Goal: Information Seeking & Learning: Learn about a topic

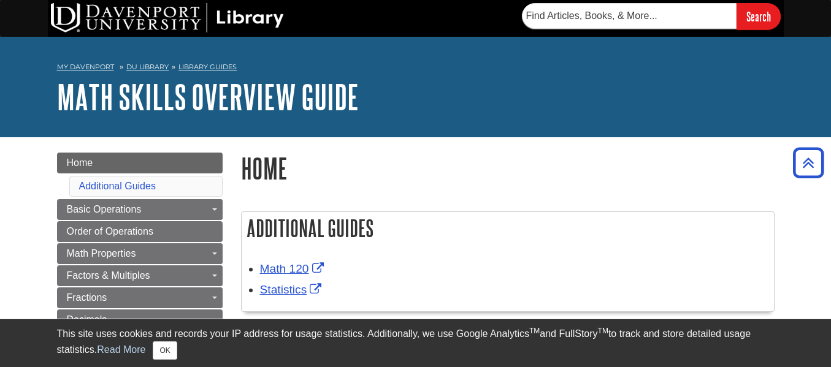
scroll to position [155, 0]
click at [157, 163] on link "Home" at bounding box center [140, 163] width 166 height 21
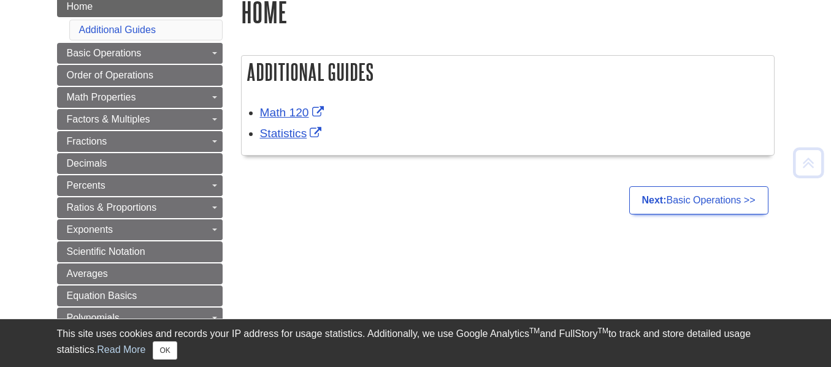
scroll to position [146, 0]
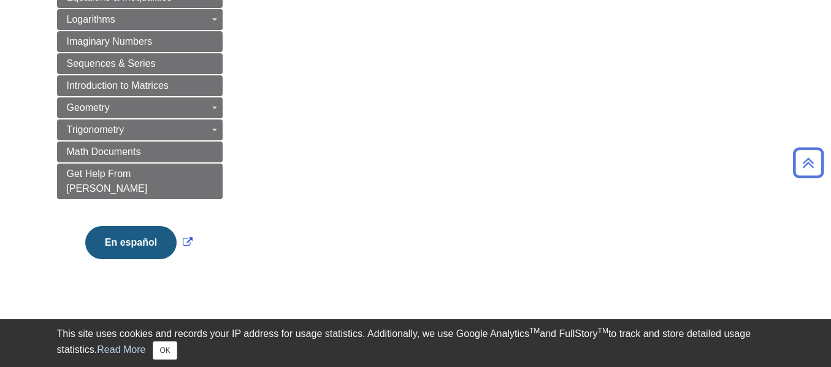
scroll to position [660, 0]
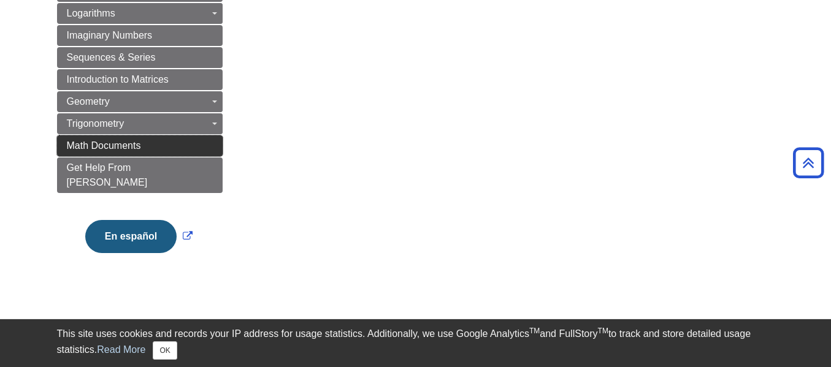
click at [95, 156] on link "Math Documents" at bounding box center [140, 146] width 166 height 21
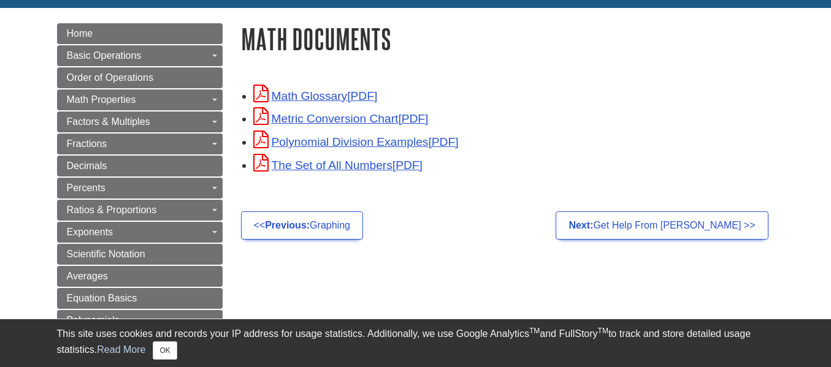
scroll to position [128, 0]
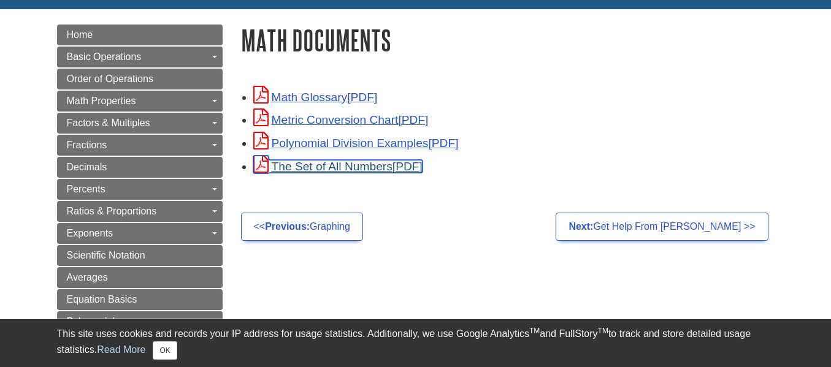
click at [288, 161] on link "The Set of All Numbers" at bounding box center [337, 166] width 169 height 13
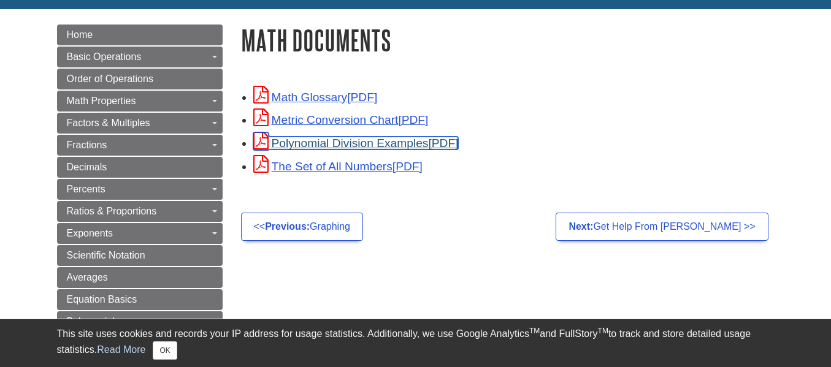
click at [282, 141] on link "Polynomial Division Examples" at bounding box center [356, 143] width 206 height 13
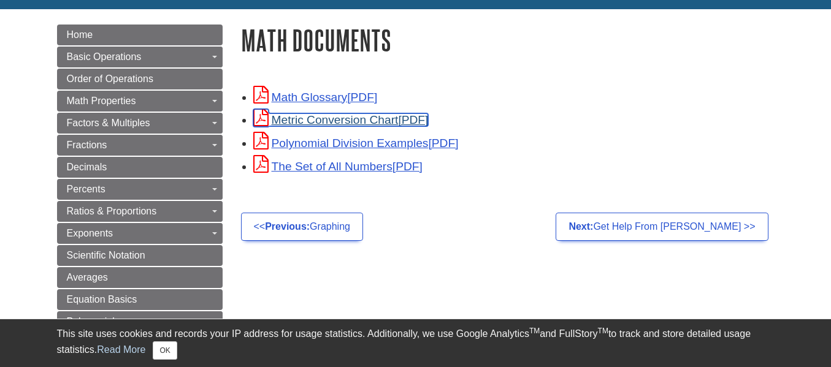
click at [301, 115] on link "Metric Conversion Chart" at bounding box center [340, 119] width 175 height 13
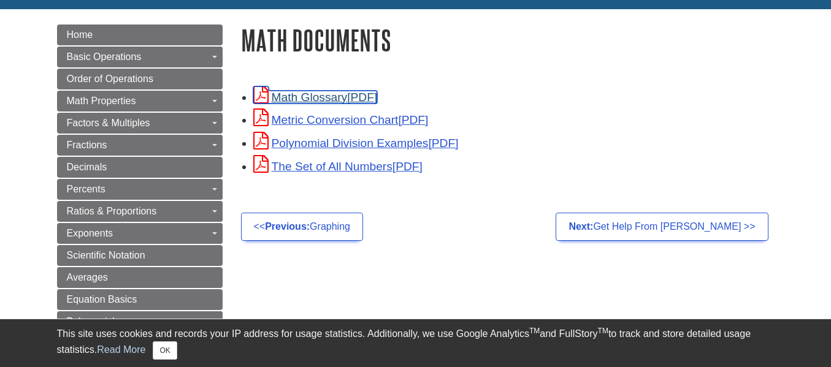
click at [304, 101] on link "Math Glossary" at bounding box center [315, 97] width 125 height 13
